Goal: Task Accomplishment & Management: Manage account settings

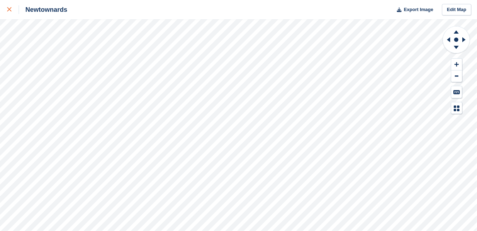
click at [10, 8] on icon at bounding box center [9, 9] width 4 height 4
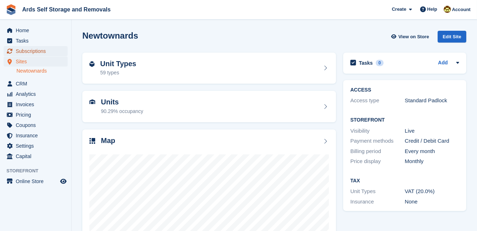
click at [29, 51] on span "Subscriptions" at bounding box center [37, 51] width 43 height 10
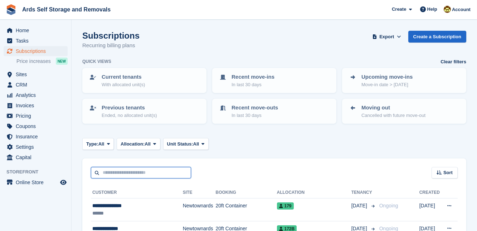
click at [100, 174] on input "text" at bounding box center [141, 173] width 100 height 12
type input "******"
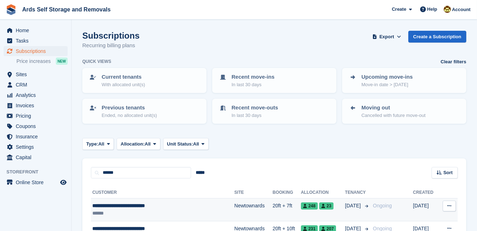
click at [275, 207] on td "20ft + 7ft" at bounding box center [286, 209] width 28 height 23
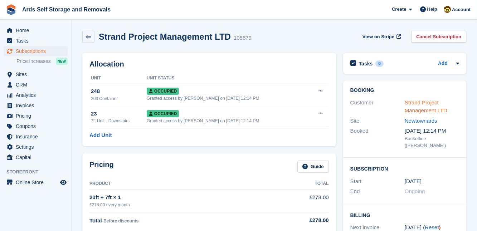
click at [416, 102] on link "Strand Project Management LTD" at bounding box center [425, 106] width 43 height 14
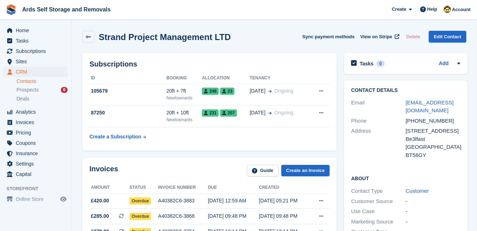
click at [339, 124] on div "Subscriptions ID Booking Allocation Tenancy 105679 20ft + 7ft Newtownards 248 2…" at bounding box center [209, 101] width 261 height 105
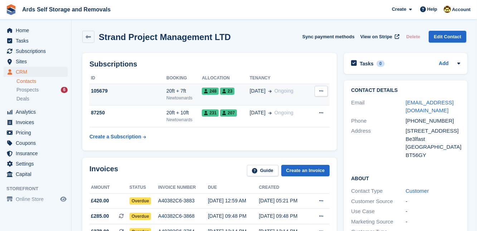
click at [222, 91] on span "23" at bounding box center [227, 91] width 14 height 7
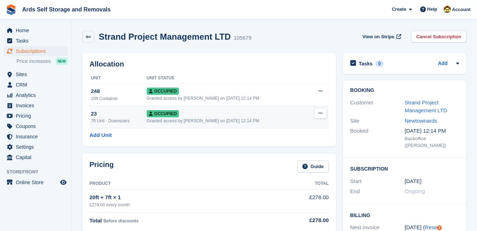
click at [320, 113] on icon at bounding box center [320, 113] width 4 height 5
click at [271, 151] on p "Deallocate" at bounding box center [292, 151] width 62 height 9
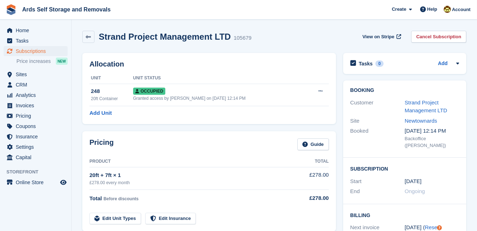
click at [339, 131] on div "Pricing Guide Product Total 20ft + 7ft × 1 £278.00 every month £278.00 Total Be…" at bounding box center [209, 181] width 261 height 107
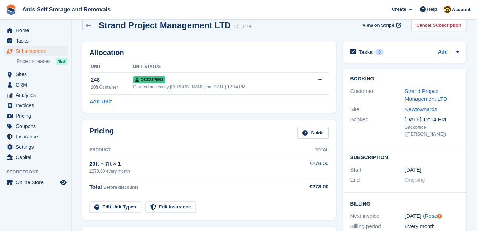
scroll to position [13, 0]
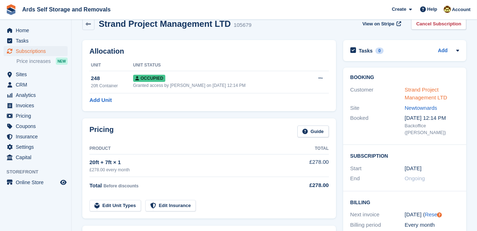
click at [413, 89] on link "Strand Project Management LTD" at bounding box center [425, 94] width 43 height 14
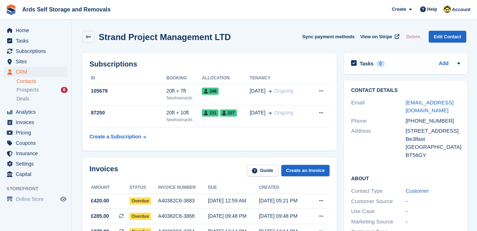
click at [340, 126] on div "Contact Details Email [EMAIL_ADDRESS][DOMAIN_NAME] Phone [PHONE_NUMBER] Address…" at bounding box center [405, 204] width 130 height 255
